Goal: Find specific page/section: Find specific page/section

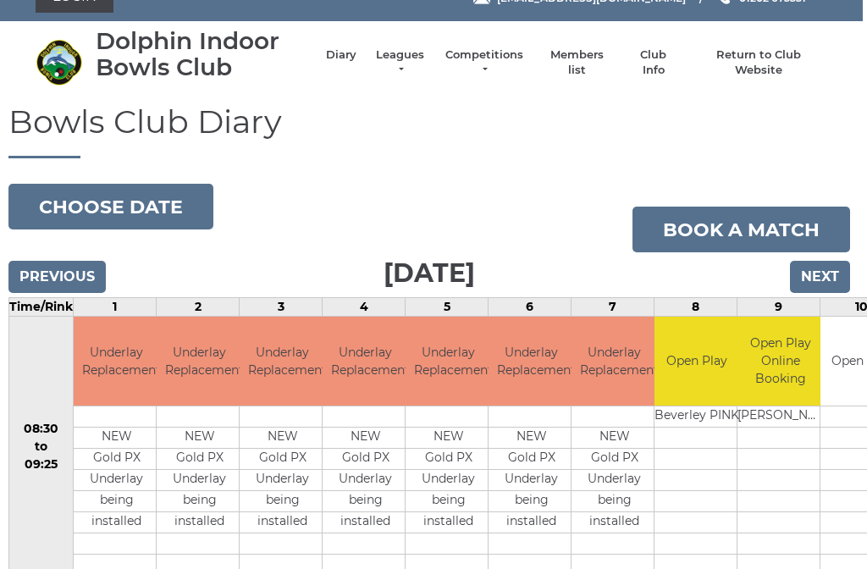
scroll to position [25, 4]
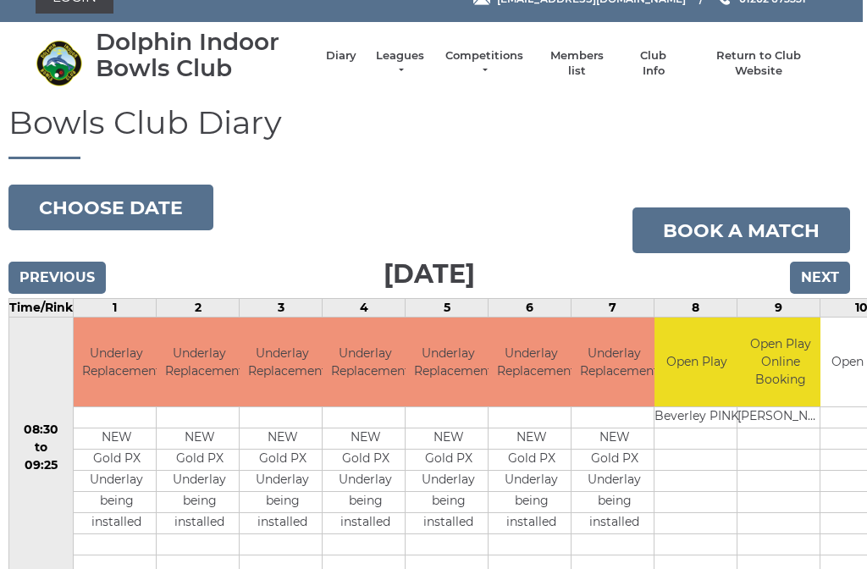
click at [580, 68] on link "Members list" at bounding box center [576, 63] width 70 height 30
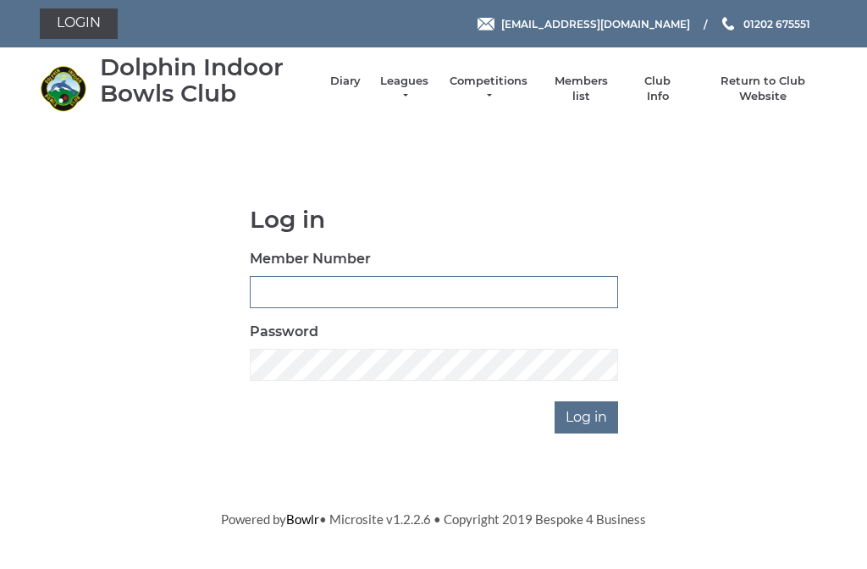
click at [262, 279] on input "Member Number" at bounding box center [434, 292] width 368 height 32
type input "2373"
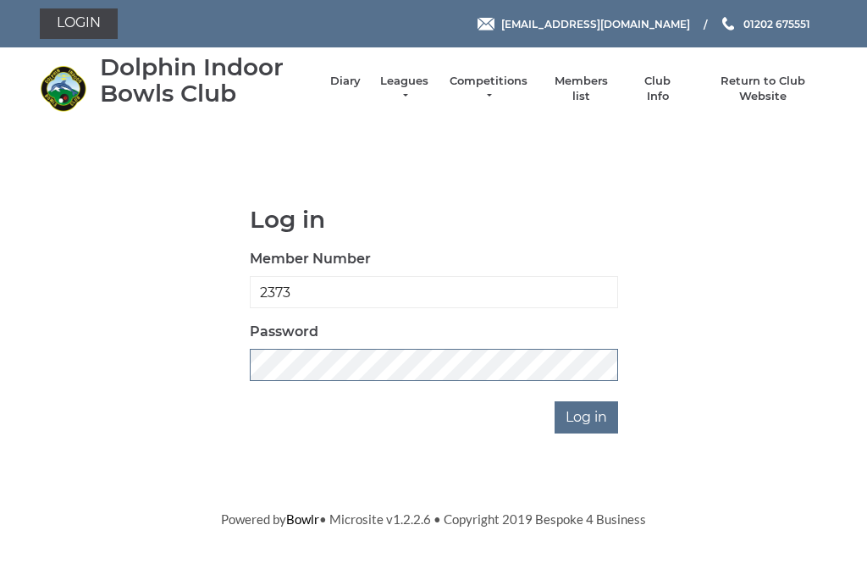
scroll to position [289, 0]
click at [588, 416] on input "Log in" at bounding box center [587, 417] width 64 height 32
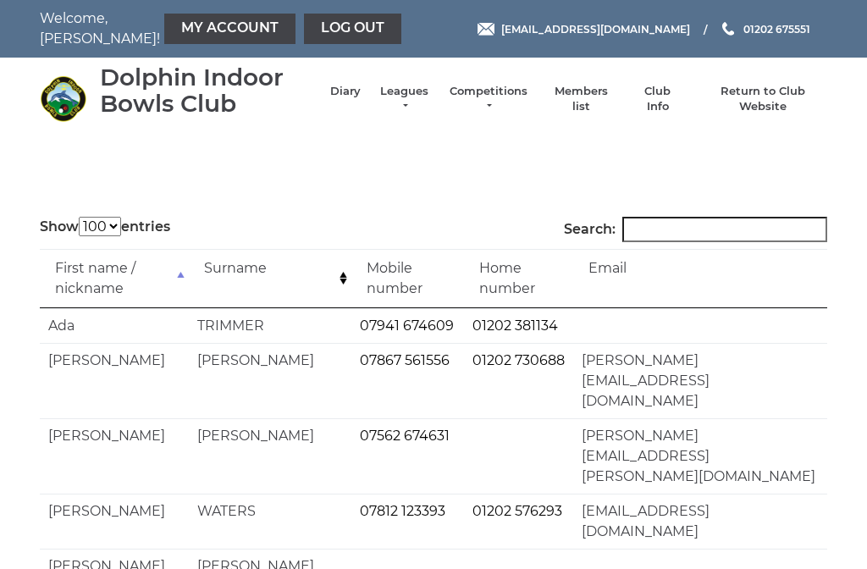
select select "100"
click at [694, 235] on input "Search:" at bounding box center [724, 229] width 205 height 25
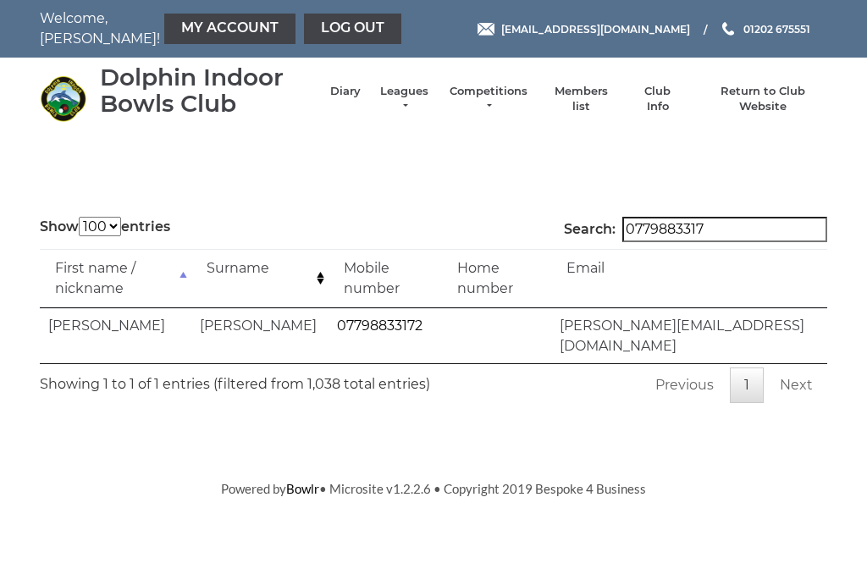
type input "07798833172"
